Goal: Information Seeking & Learning: Learn about a topic

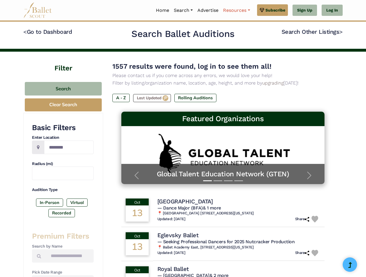
click at [236, 10] on link "Resources" at bounding box center [236, 10] width 31 height 12
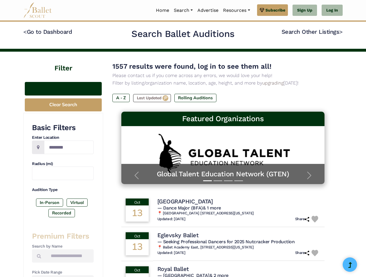
click at [63, 88] on button "Search" at bounding box center [63, 89] width 77 height 14
click at [63, 105] on button "Clear Search" at bounding box center [63, 104] width 77 height 13
click at [50, 202] on label "In-Person" at bounding box center [49, 202] width 27 height 8
click at [77, 202] on label "Virtual" at bounding box center [77, 202] width 21 height 8
click at [62, 213] on label "Recorded" at bounding box center [61, 213] width 27 height 8
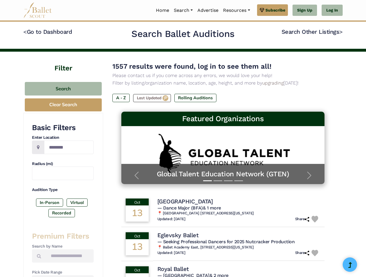
click at [121, 98] on label "A - Z" at bounding box center [120, 98] width 17 height 8
click at [152, 98] on label "Last Updated" at bounding box center [152, 98] width 38 height 8
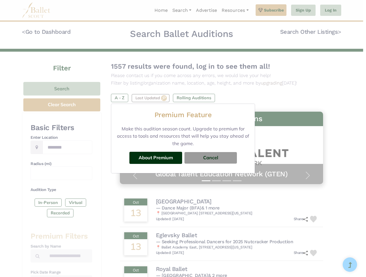
click at [197, 109] on h5 "Premium Feature" at bounding box center [182, 114] width 57 height 11
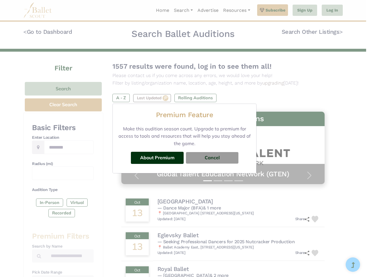
click at [223, 210] on div "Premium Feature Make this audition season count. Upgrade to premium for access …" at bounding box center [184, 138] width 369 height 277
